Goal: Task Accomplishment & Management: Complete application form

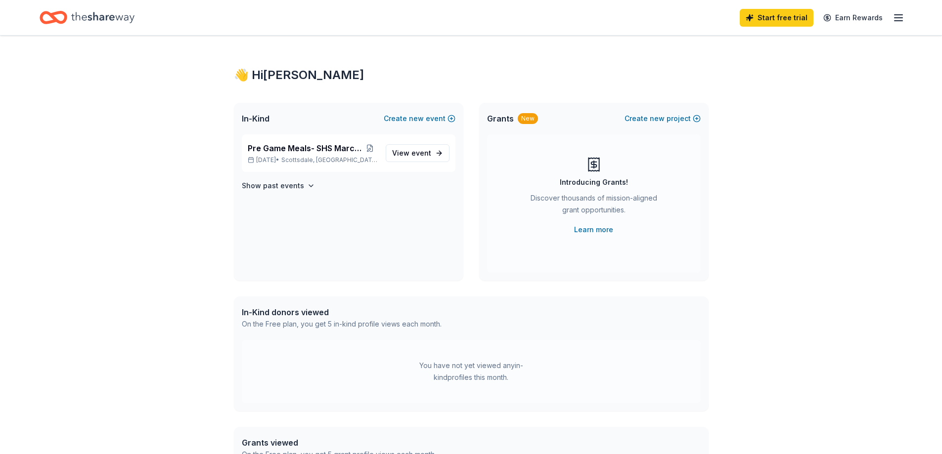
click at [108, 21] on icon "Home" at bounding box center [102, 17] width 63 height 20
click at [894, 17] on icon "button" at bounding box center [898, 18] width 12 height 12
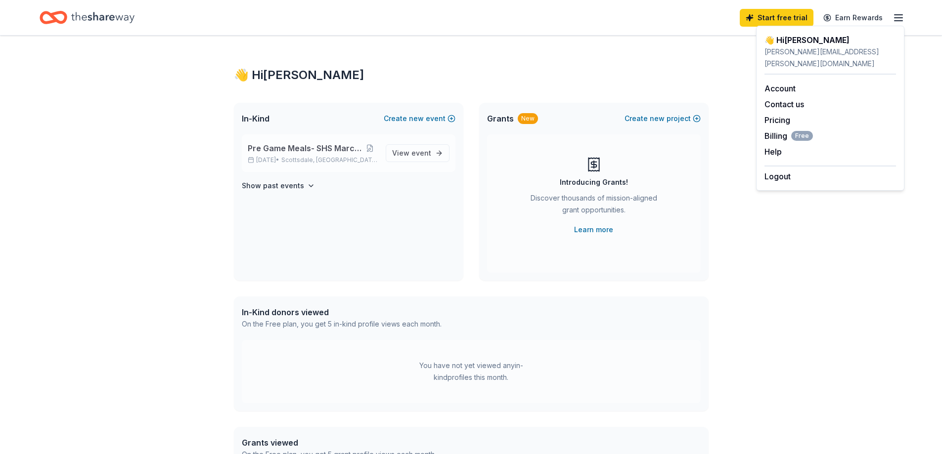
click at [337, 157] on span "Scottsdale, AZ" at bounding box center [329, 160] width 96 height 8
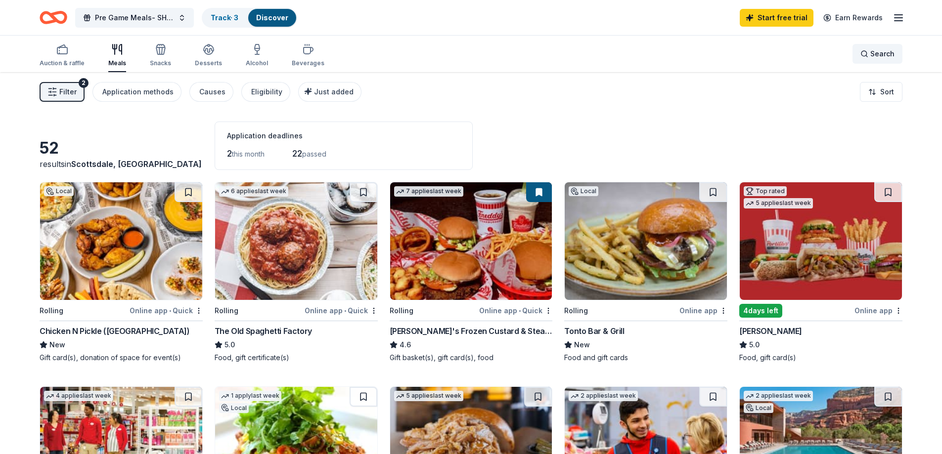
click at [883, 57] on span "Search" at bounding box center [882, 54] width 24 height 12
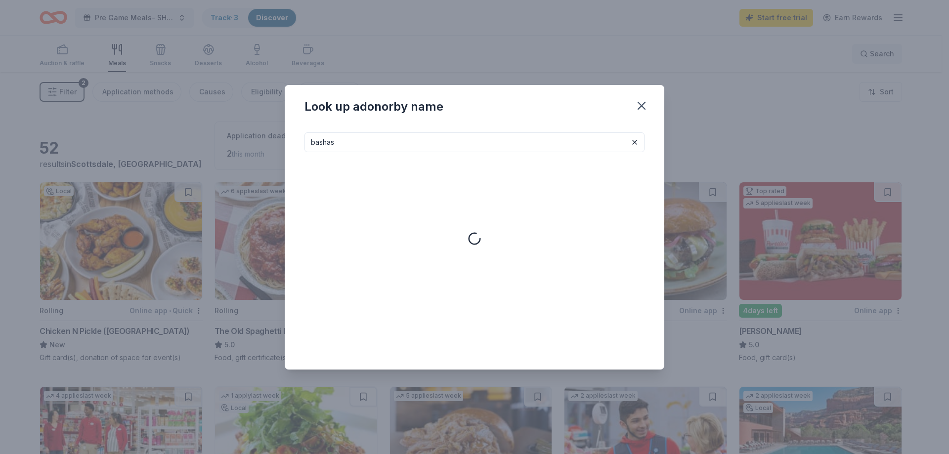
type input "bashas"
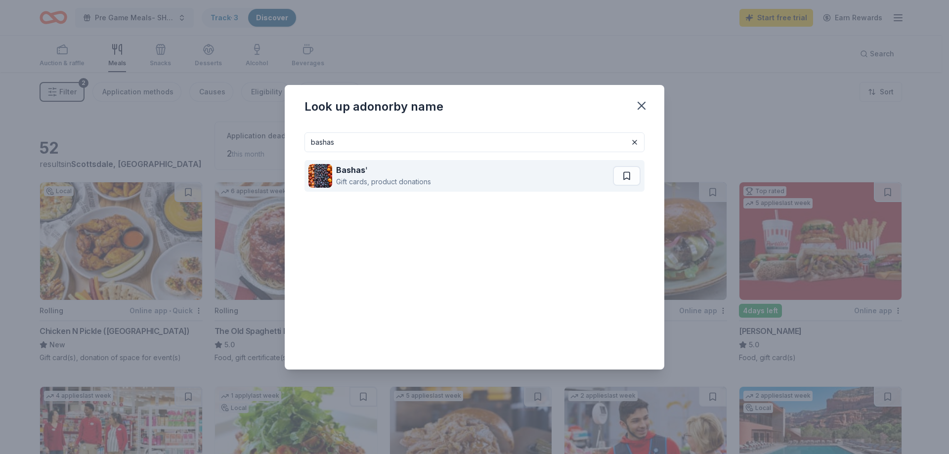
click at [400, 179] on div "Gift cards, product donations" at bounding box center [383, 182] width 95 height 12
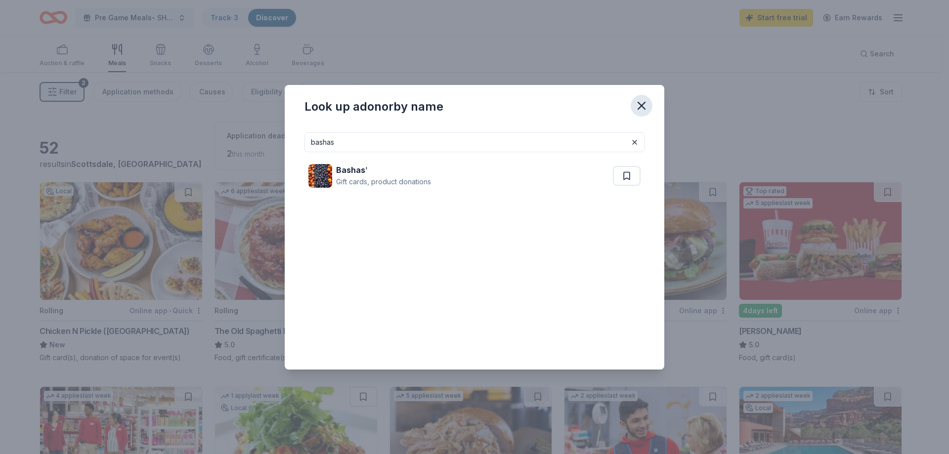
click at [640, 107] on icon "button" at bounding box center [641, 105] width 7 height 7
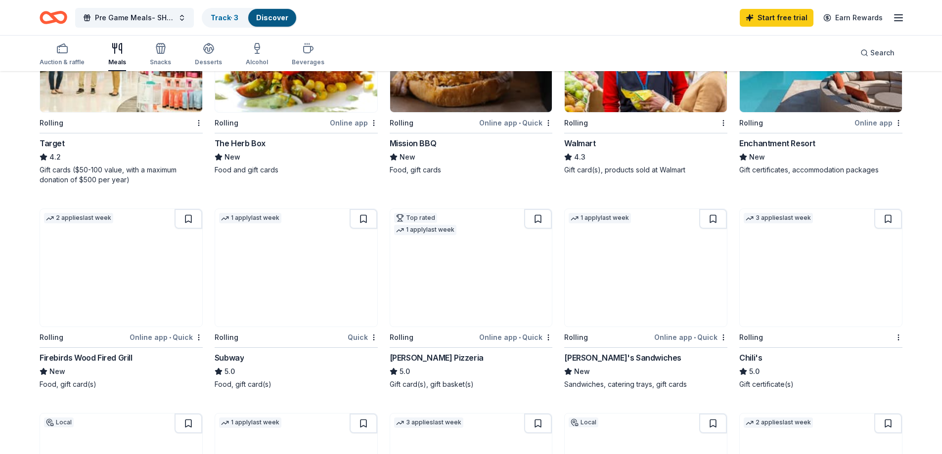
scroll to position [396, 0]
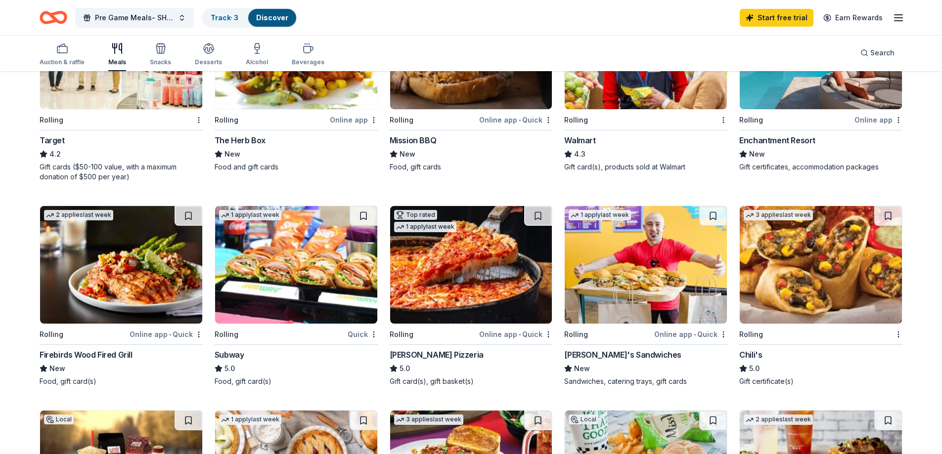
click at [291, 268] on img at bounding box center [296, 265] width 162 height 118
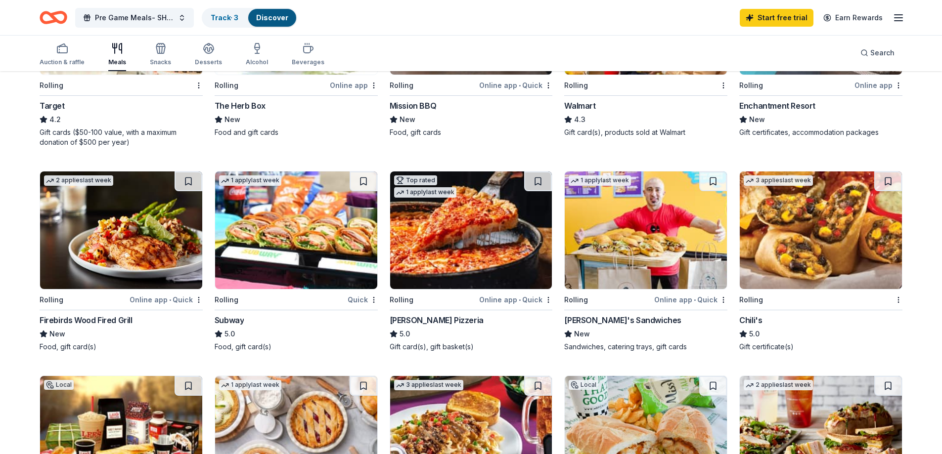
scroll to position [494, 0]
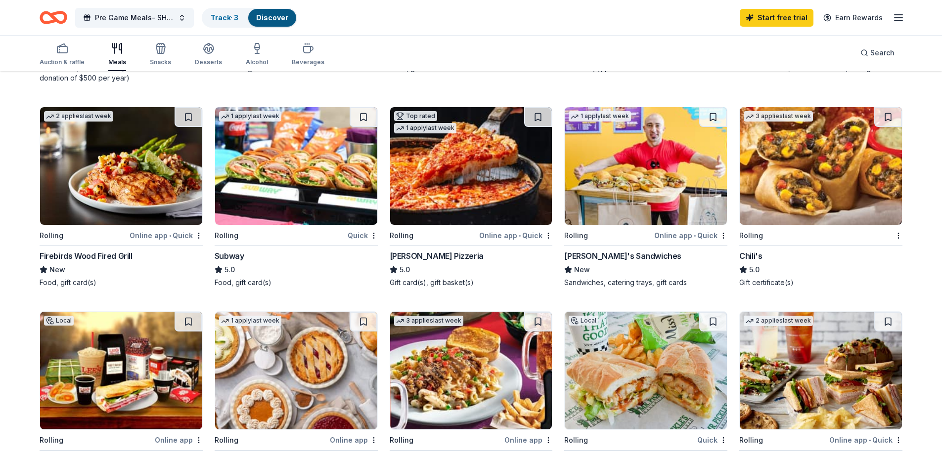
click at [650, 179] on img at bounding box center [646, 166] width 162 height 118
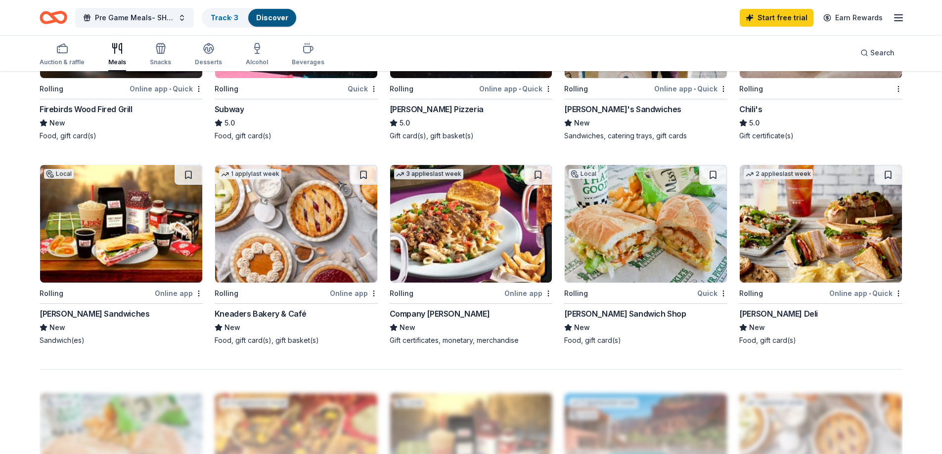
scroll to position [643, 0]
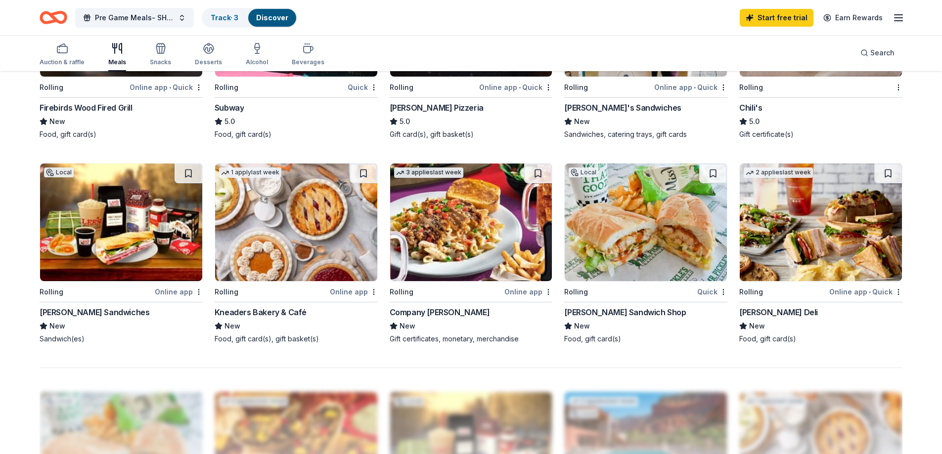
click at [608, 220] on img at bounding box center [646, 223] width 162 height 118
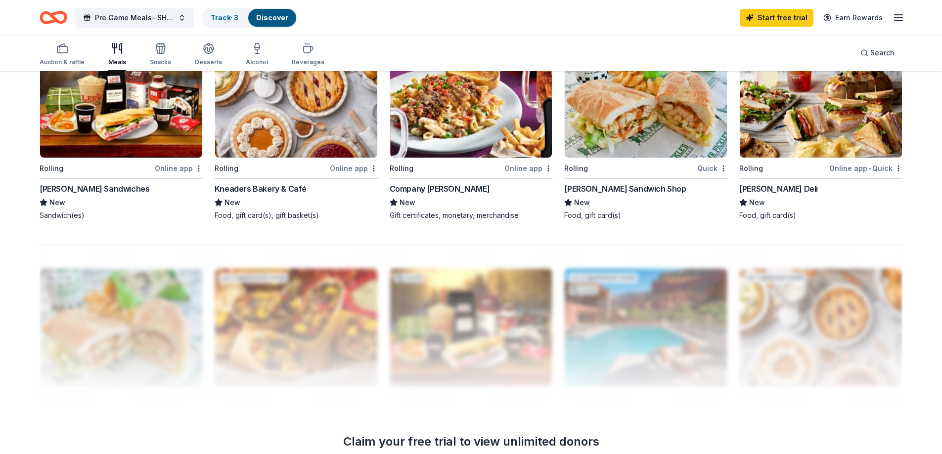
scroll to position [706, 0]
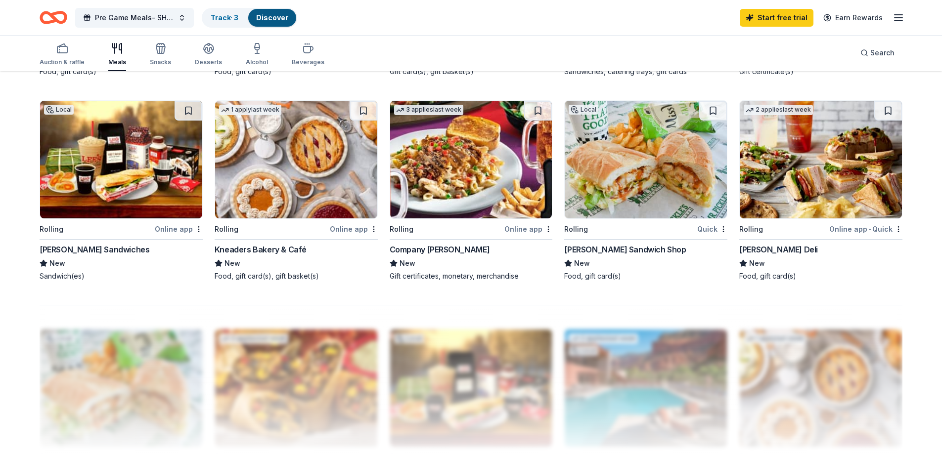
click at [825, 157] on img at bounding box center [821, 160] width 162 height 118
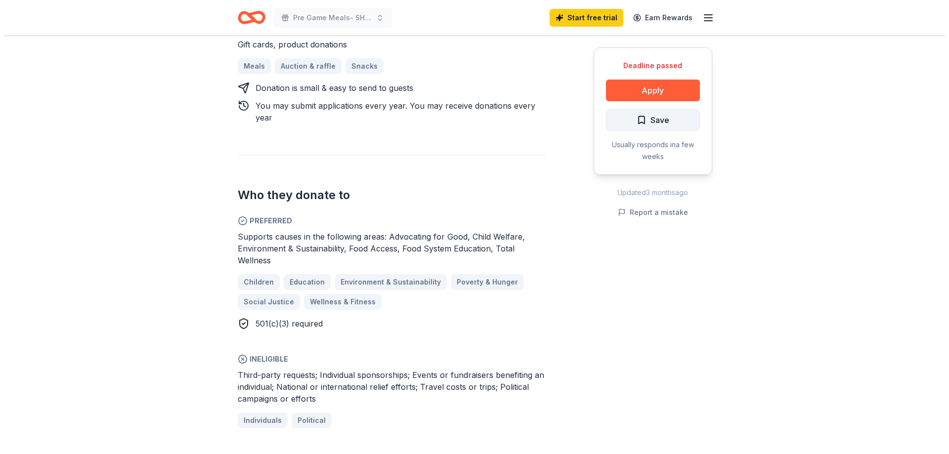
scroll to position [445, 0]
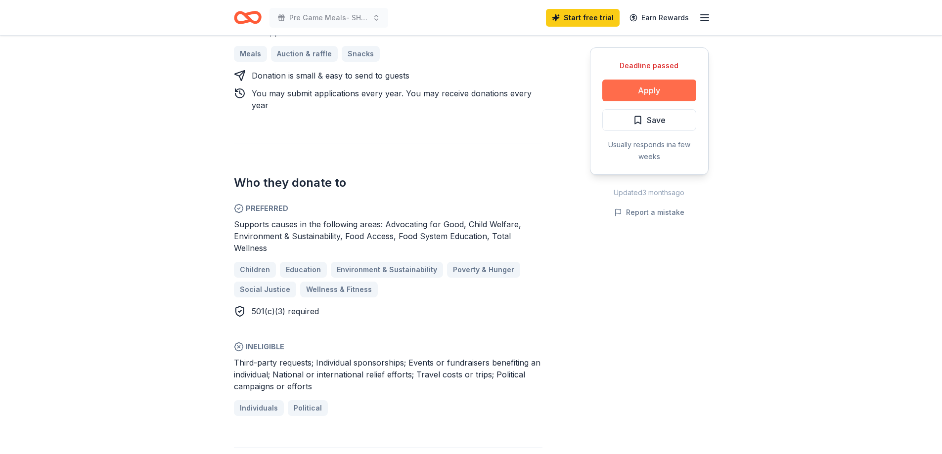
click at [653, 89] on button "Apply" at bounding box center [649, 91] width 94 height 22
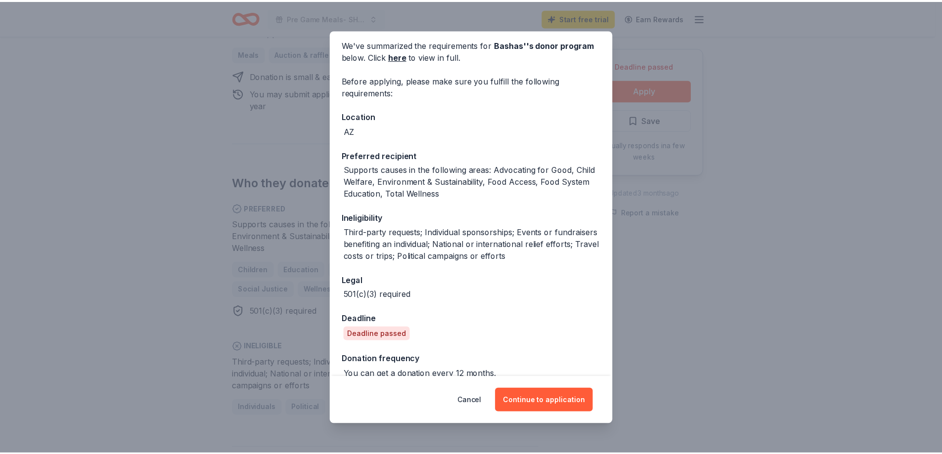
scroll to position [92, 0]
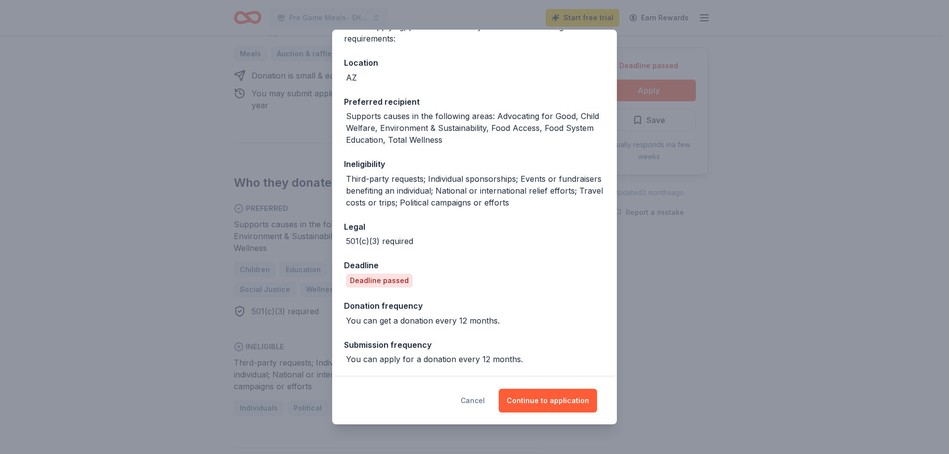
click at [480, 401] on button "Cancel" at bounding box center [473, 401] width 24 height 24
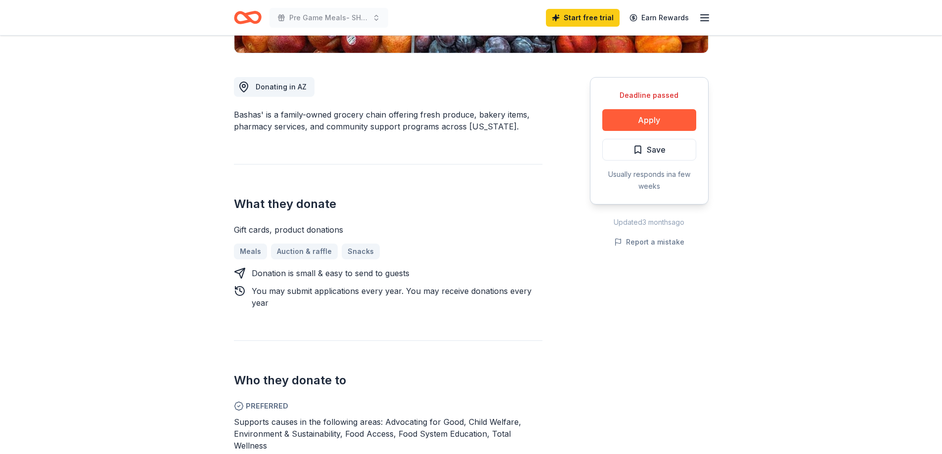
scroll to position [0, 0]
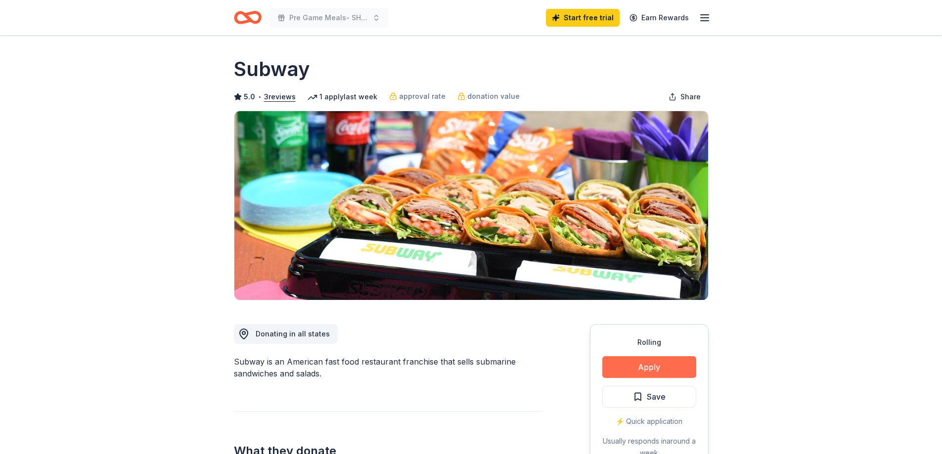
click at [648, 366] on button "Apply" at bounding box center [649, 367] width 94 height 22
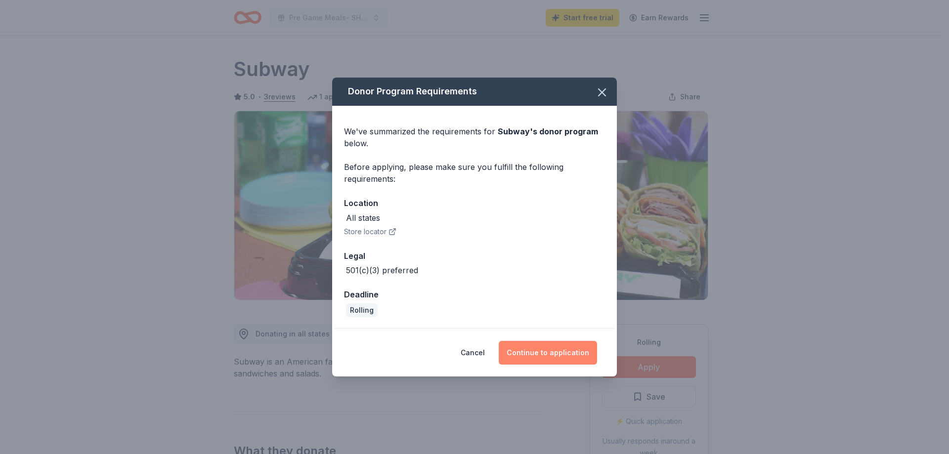
click at [542, 352] on button "Continue to application" at bounding box center [548, 353] width 98 height 24
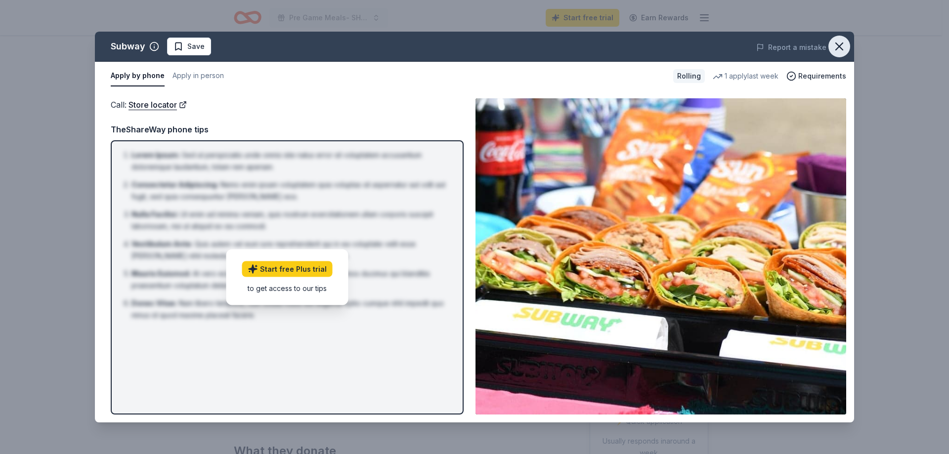
click at [840, 51] on icon "button" at bounding box center [840, 47] width 14 height 14
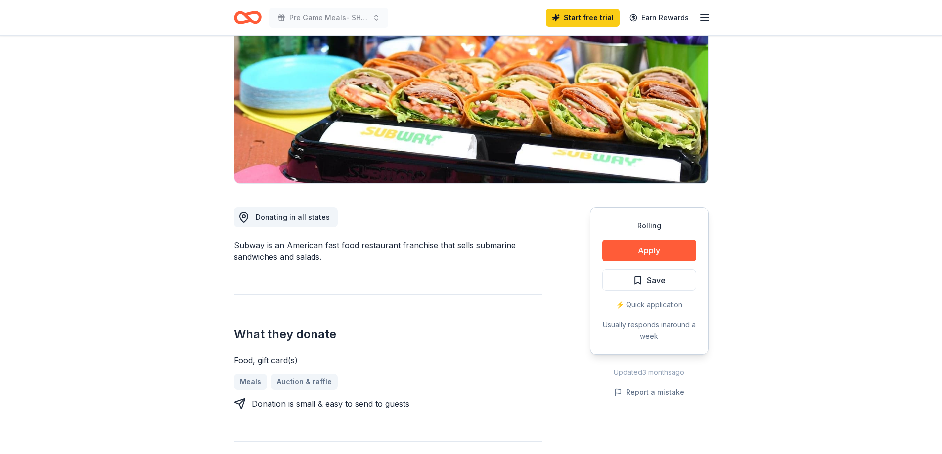
scroll to position [148, 0]
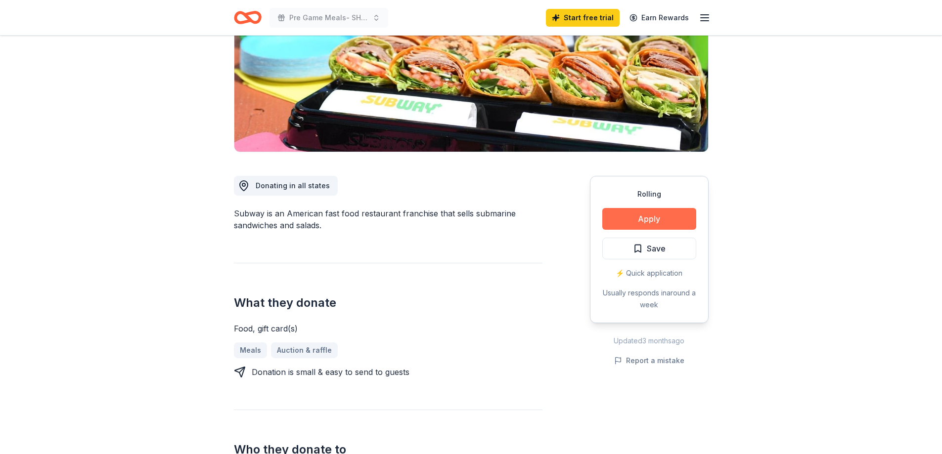
click at [659, 212] on button "Apply" at bounding box center [649, 219] width 94 height 22
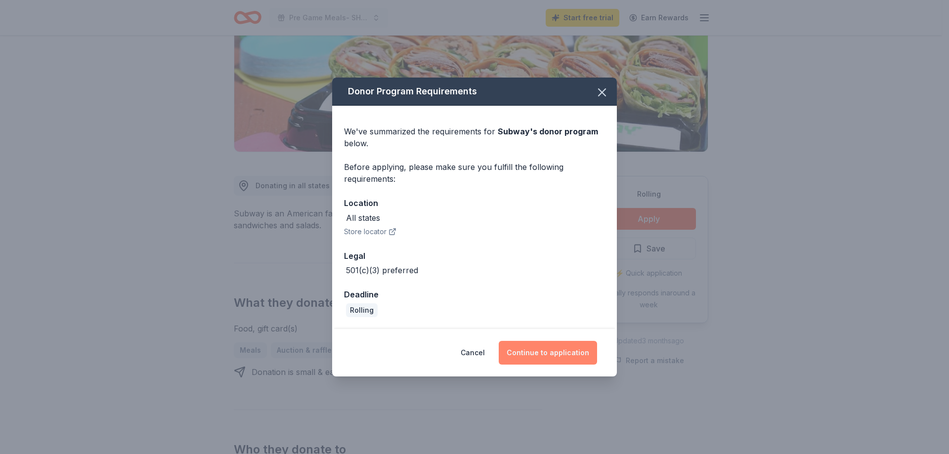
click at [564, 363] on button "Continue to application" at bounding box center [548, 353] width 98 height 24
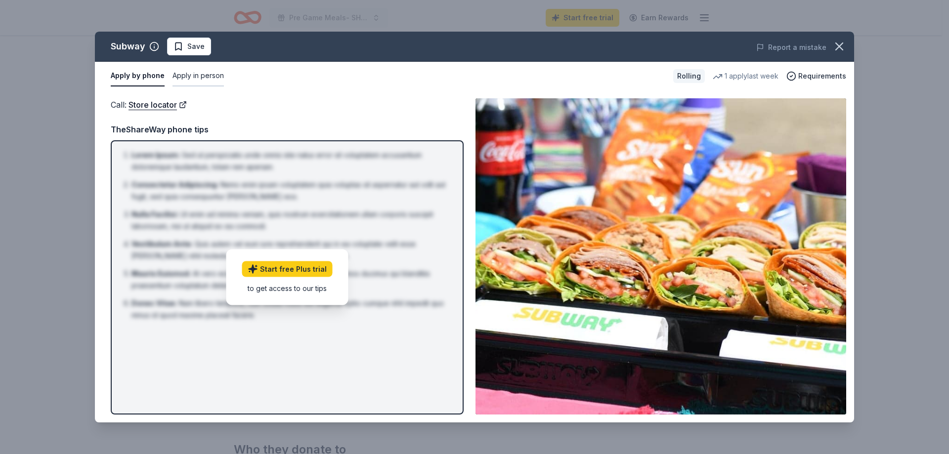
click at [201, 79] on button "Apply in person" at bounding box center [198, 76] width 51 height 21
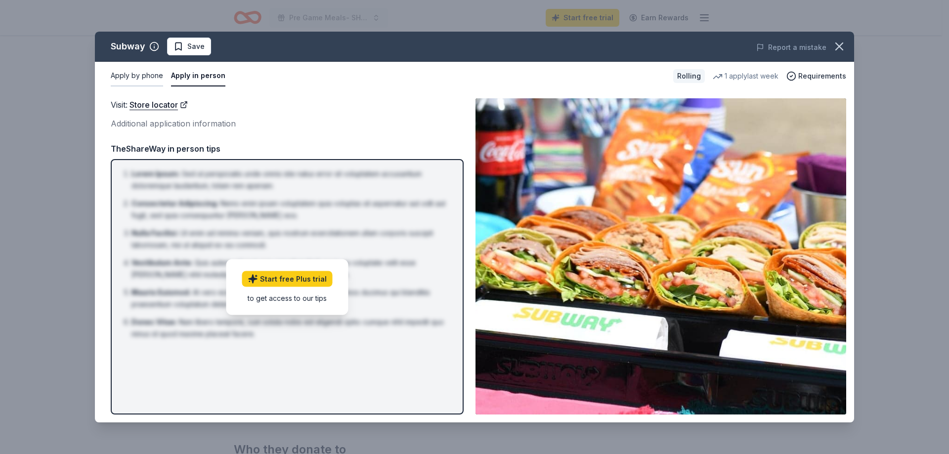
click at [150, 77] on button "Apply by phone" at bounding box center [137, 76] width 52 height 21
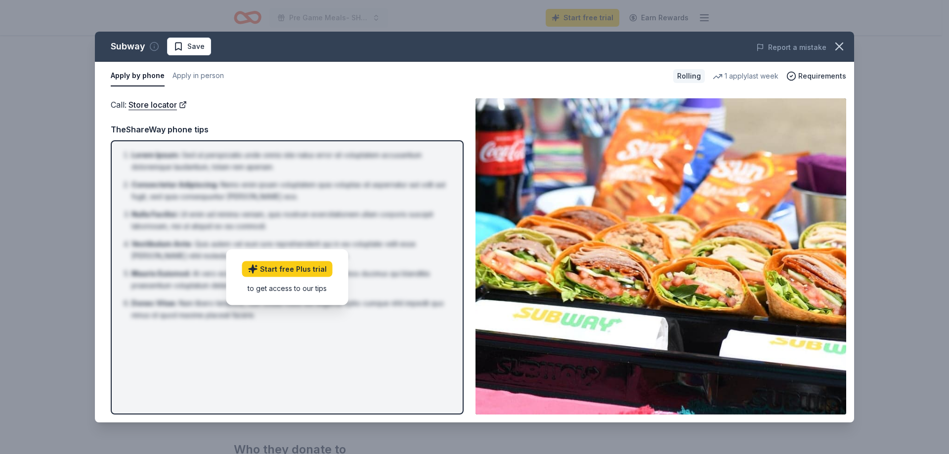
click at [149, 47] on icon "button" at bounding box center [154, 47] width 10 height 10
click at [434, 97] on div "Call : Store locator Call : Store locator TheShareWay phone tips Lorem Ipsum : …" at bounding box center [474, 256] width 759 height 332
click at [795, 78] on icon "button" at bounding box center [792, 76] width 10 height 10
click at [356, 107] on div "Call : Store locator" at bounding box center [287, 104] width 353 height 13
click at [837, 47] on icon "button" at bounding box center [840, 47] width 14 height 14
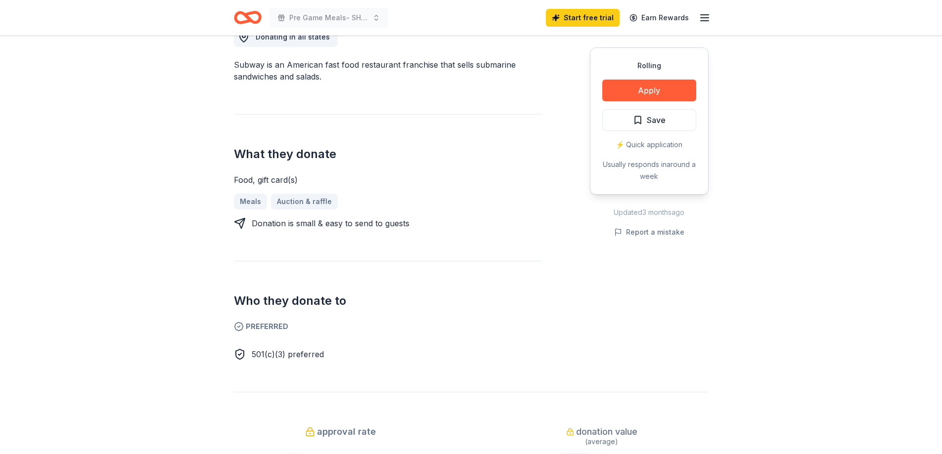
scroll to position [297, 0]
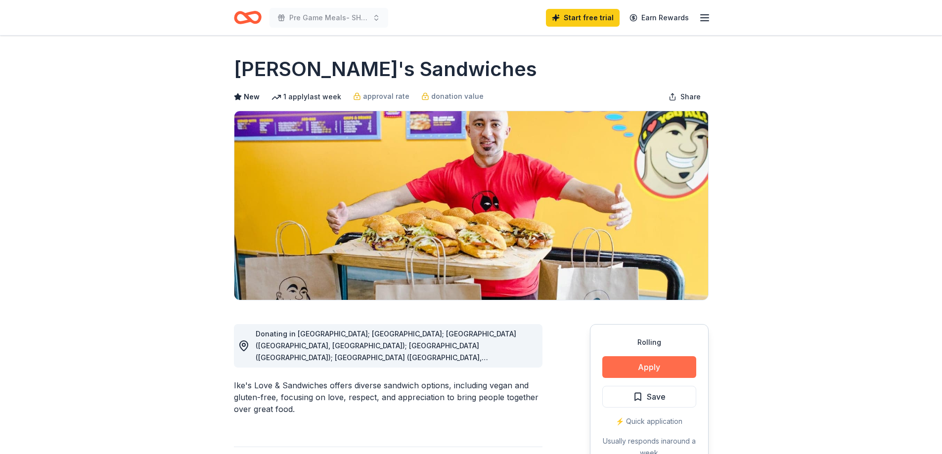
click at [635, 367] on button "Apply" at bounding box center [649, 367] width 94 height 22
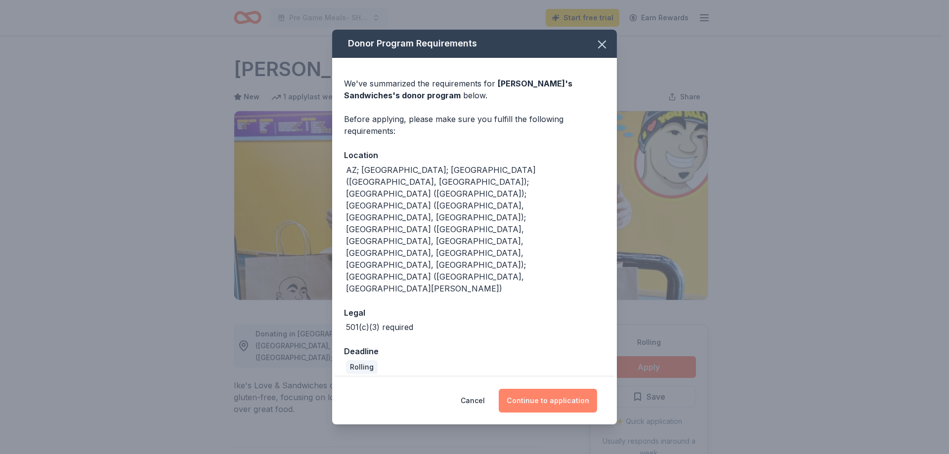
click at [560, 389] on button "Continue to application" at bounding box center [548, 401] width 98 height 24
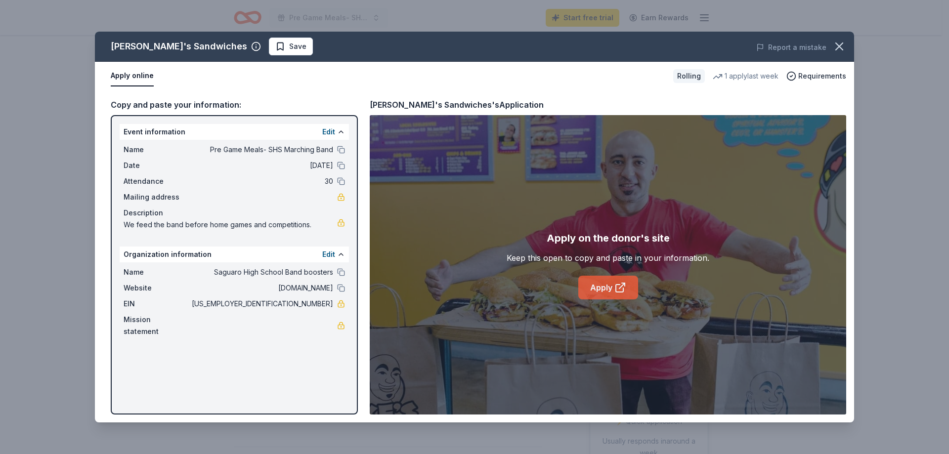
click at [613, 293] on link "Apply" at bounding box center [608, 288] width 60 height 24
click at [841, 45] on icon "button" at bounding box center [839, 46] width 7 height 7
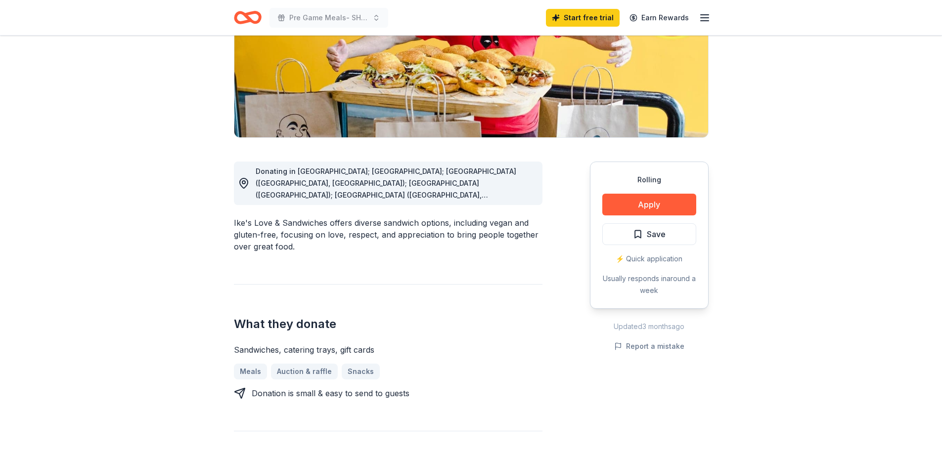
scroll to position [198, 0]
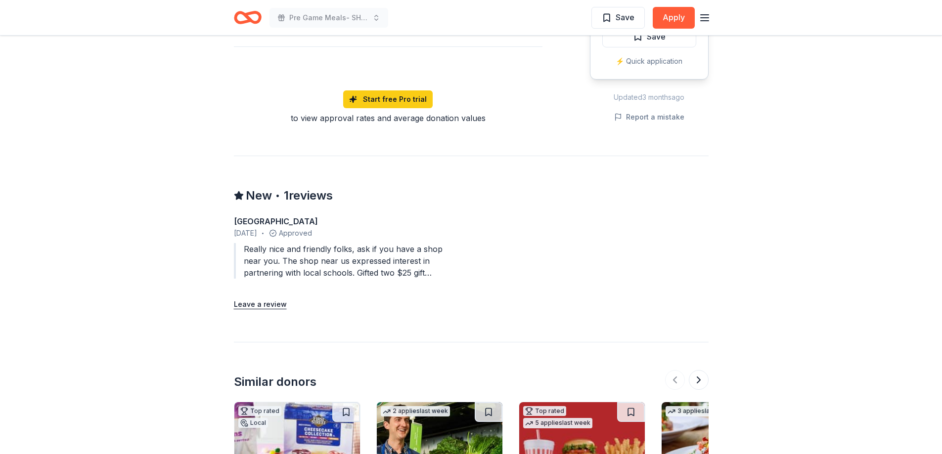
scroll to position [643, 0]
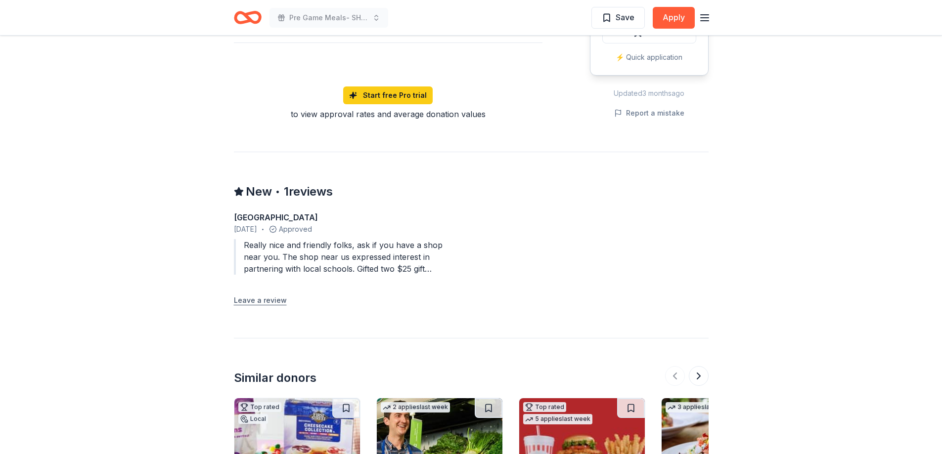
click at [262, 295] on button "Leave a review" at bounding box center [260, 301] width 53 height 12
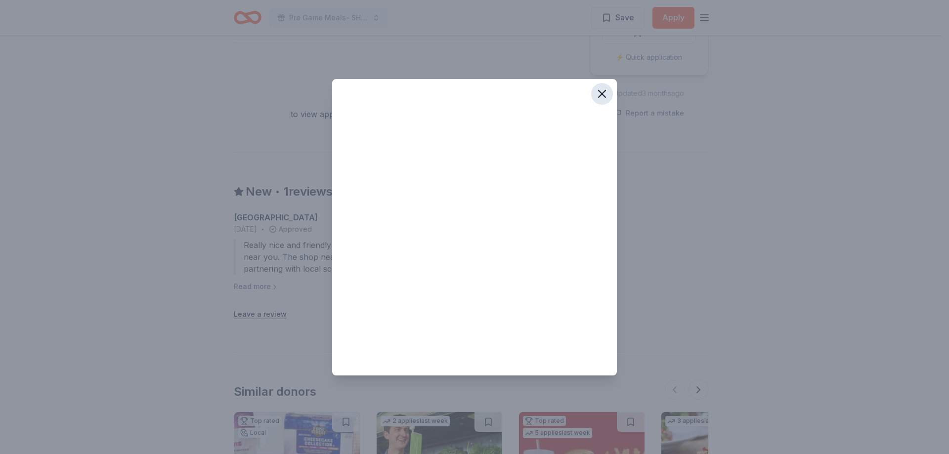
click at [603, 96] on icon "button" at bounding box center [602, 94] width 14 height 14
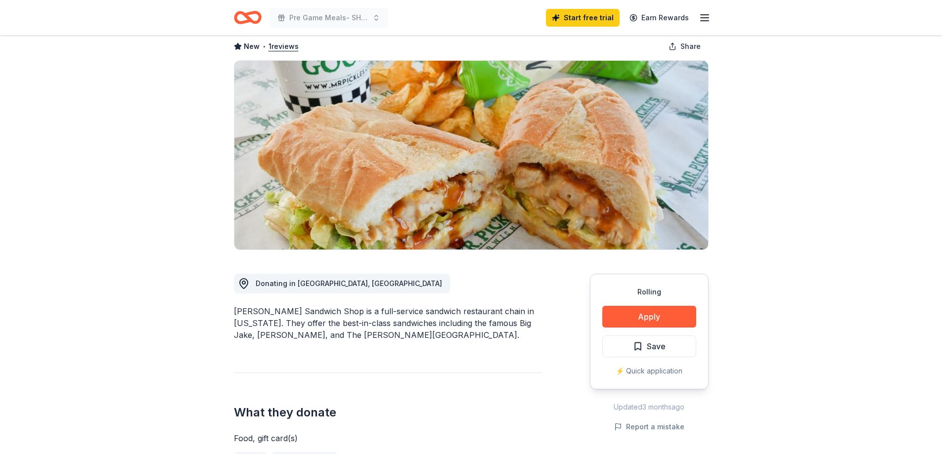
scroll to position [99, 0]
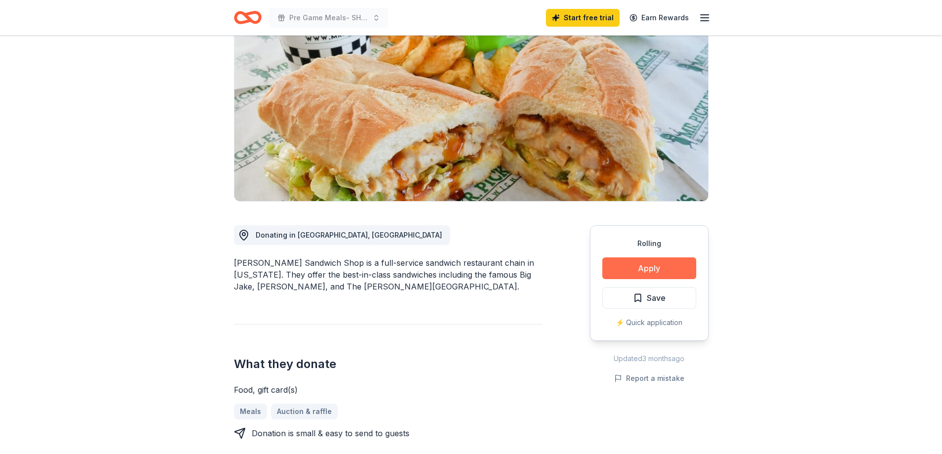
click at [679, 265] on button "Apply" at bounding box center [649, 269] width 94 height 22
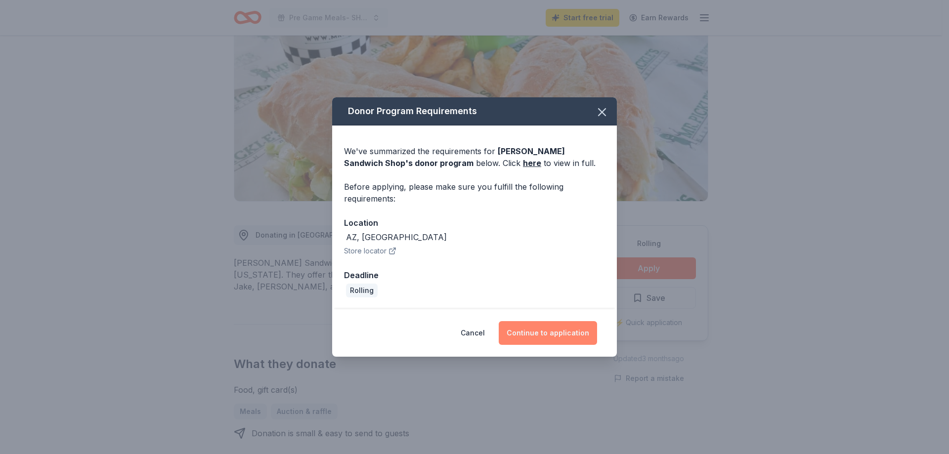
click at [560, 335] on button "Continue to application" at bounding box center [548, 333] width 98 height 24
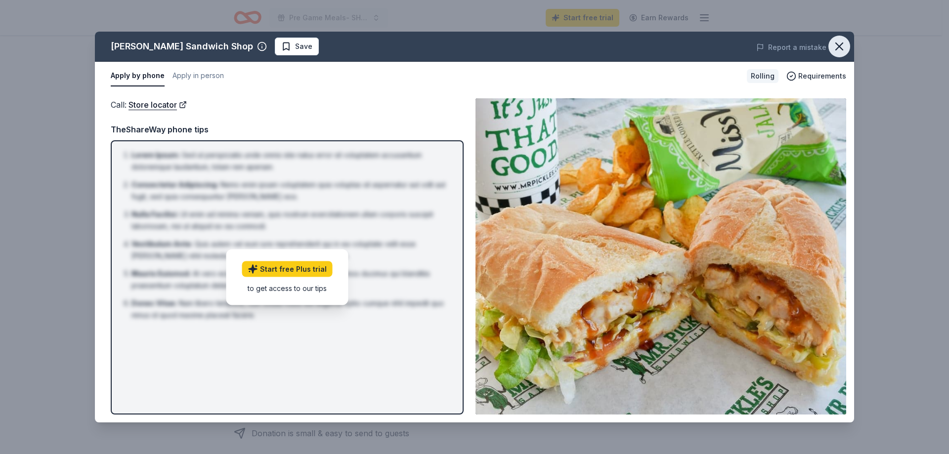
click at [845, 45] on icon "button" at bounding box center [840, 47] width 14 height 14
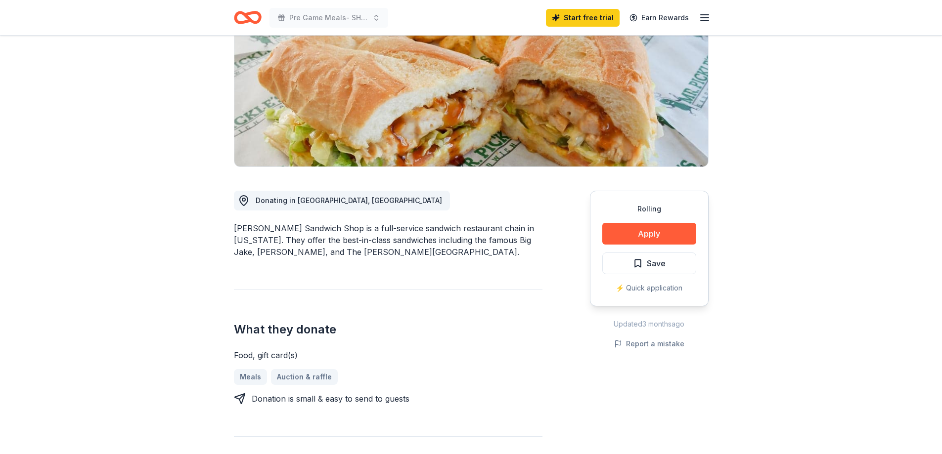
scroll to position [148, 0]
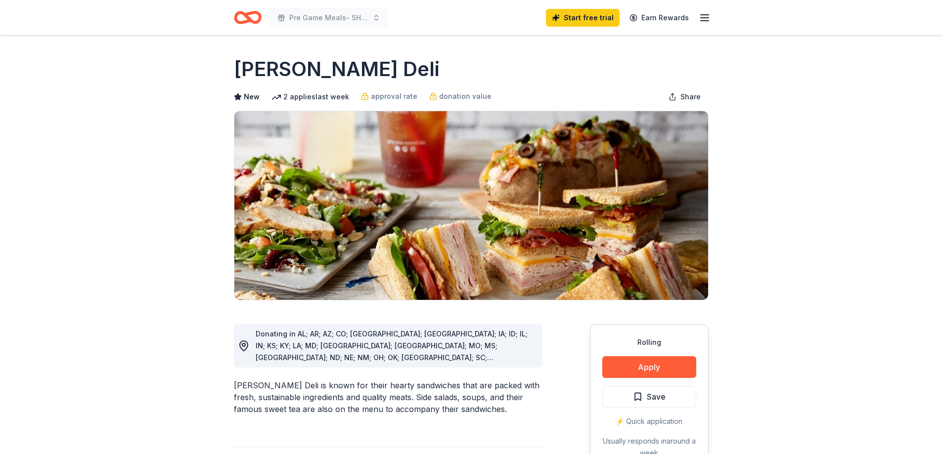
scroll to position [99, 0]
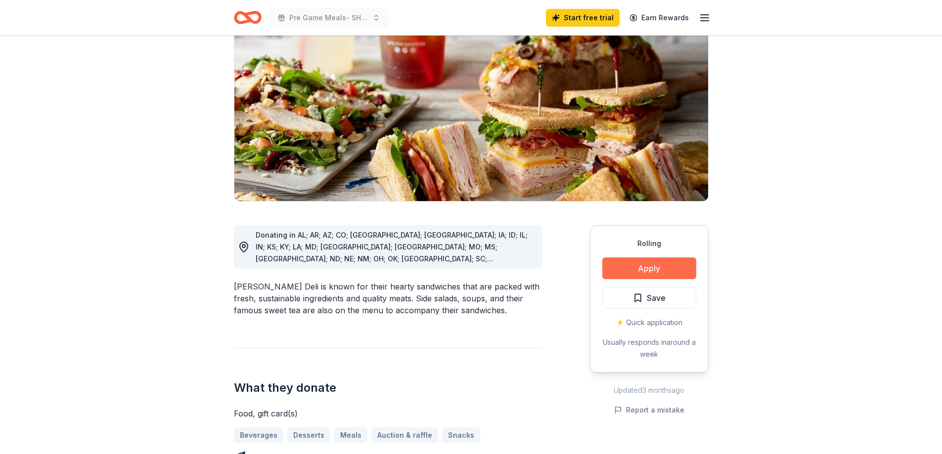
click at [628, 268] on button "Apply" at bounding box center [649, 269] width 94 height 22
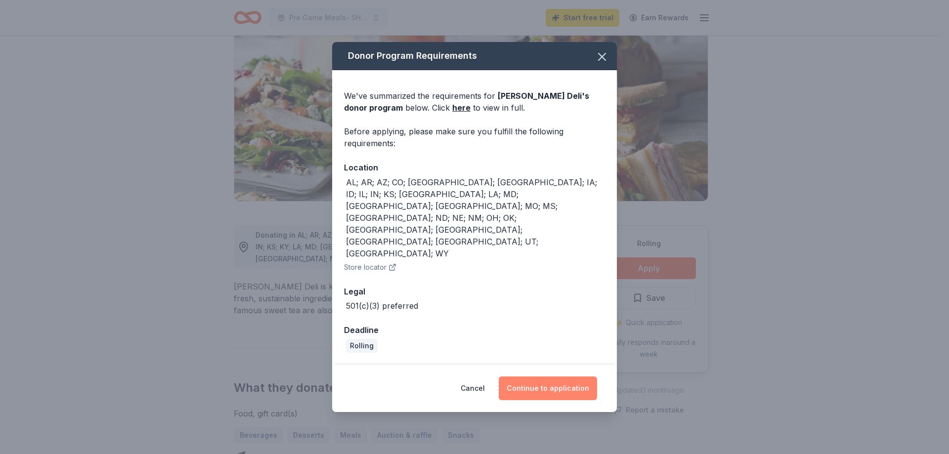
click at [548, 377] on button "Continue to application" at bounding box center [548, 389] width 98 height 24
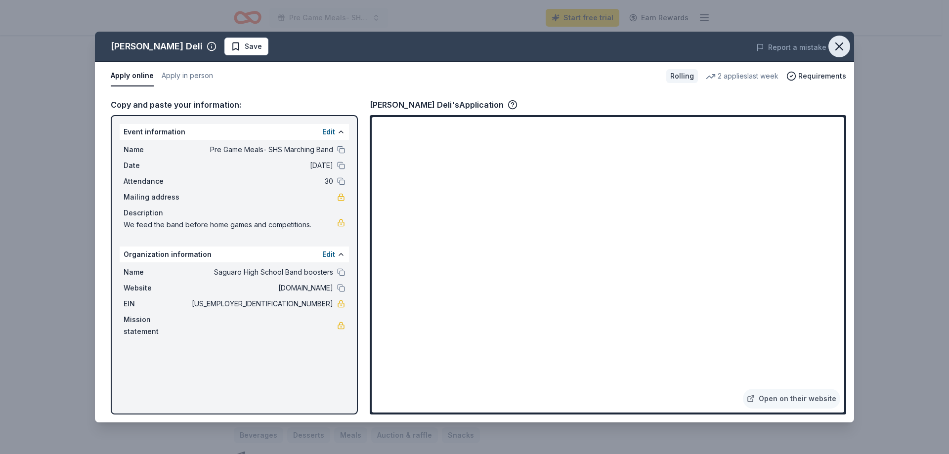
click at [838, 46] on icon "button" at bounding box center [840, 47] width 14 height 14
